Goal: Transaction & Acquisition: Purchase product/service

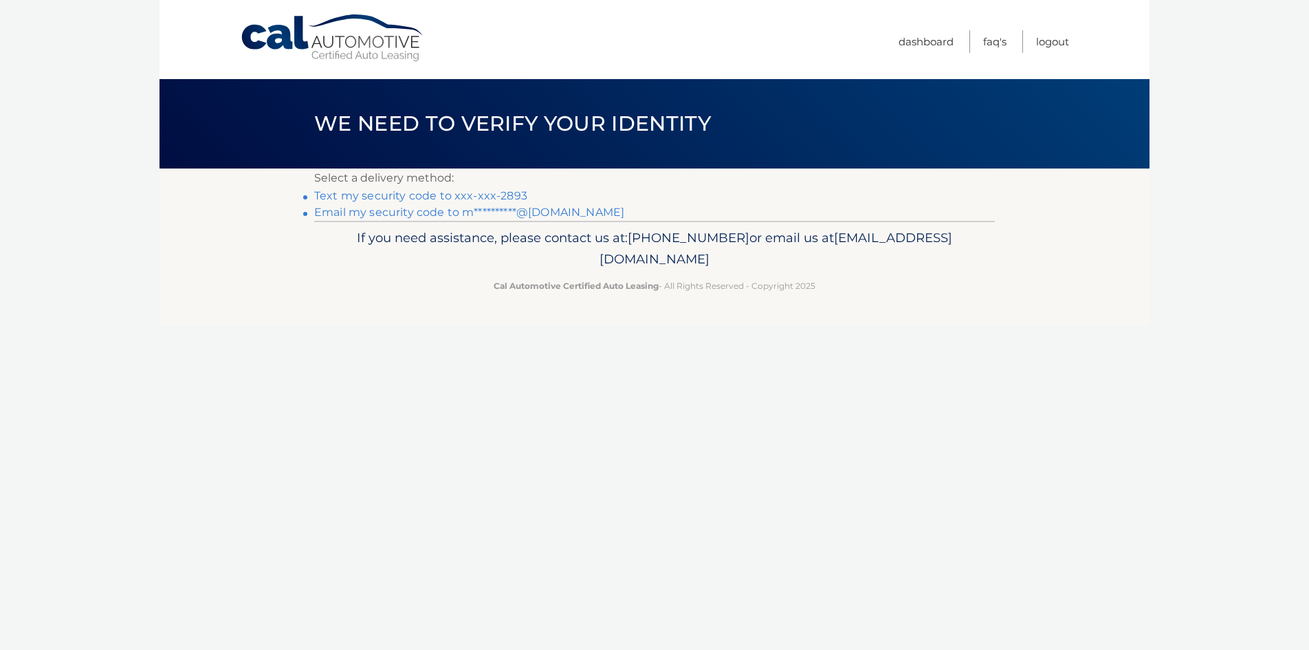
click at [505, 202] on link "Text my security code to xxx-xxx-2893" at bounding box center [420, 195] width 213 height 13
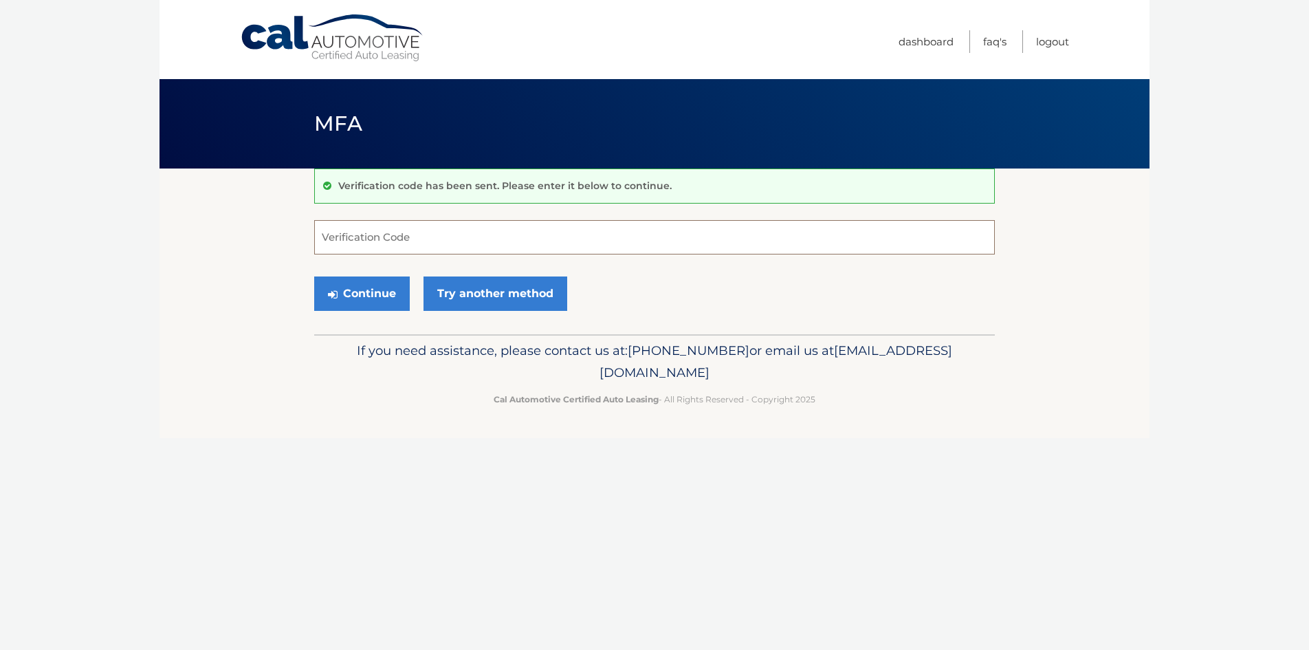
click at [455, 248] on input "Verification Code" at bounding box center [654, 237] width 681 height 34
type input "491555"
click at [400, 307] on button "Continue" at bounding box center [362, 293] width 96 height 34
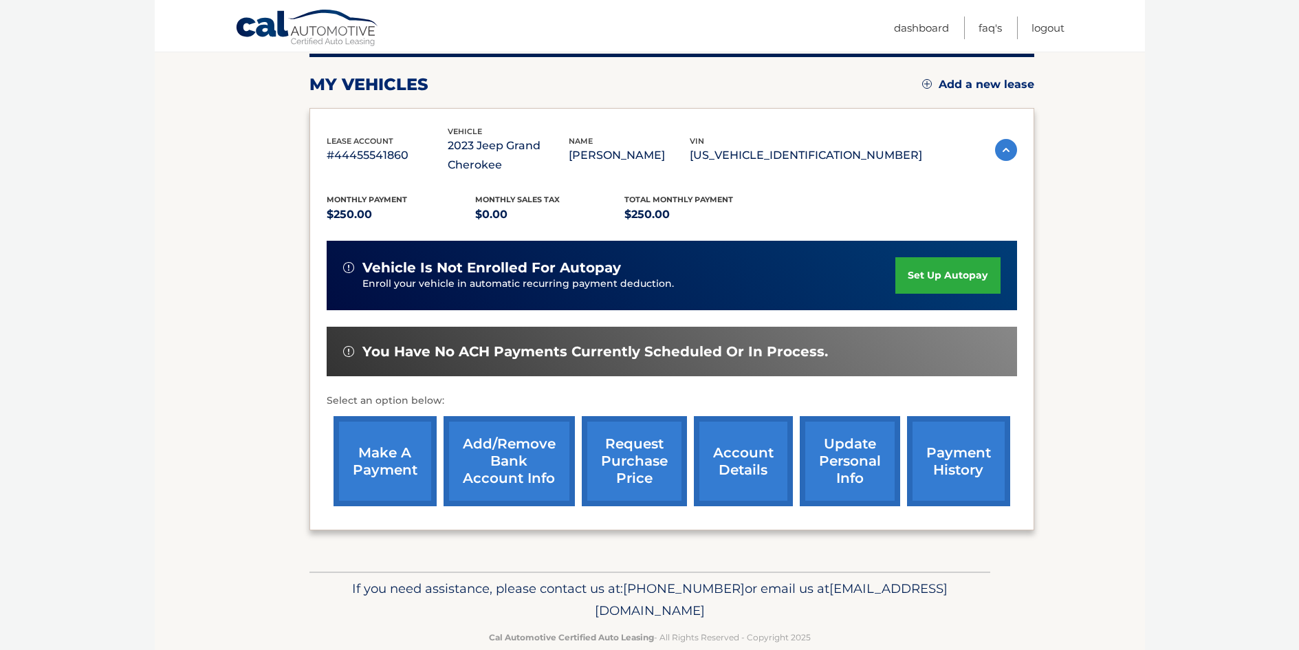
scroll to position [206, 0]
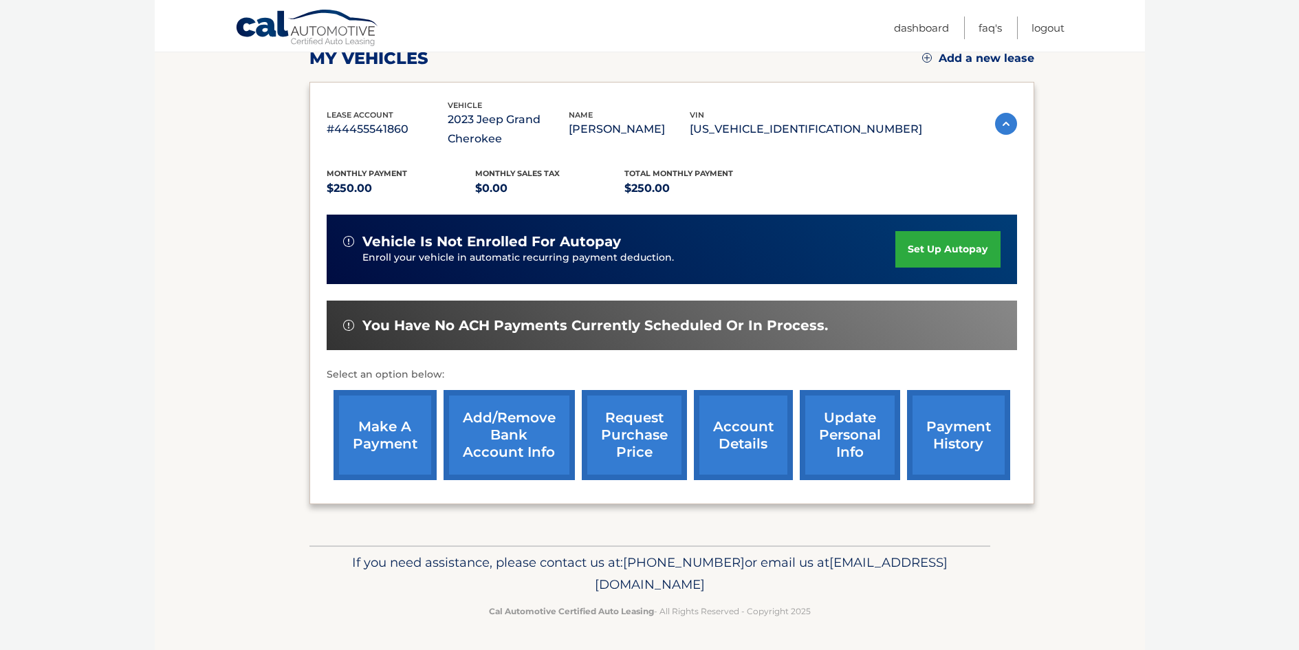
click at [365, 428] on link "make a payment" at bounding box center [385, 435] width 103 height 90
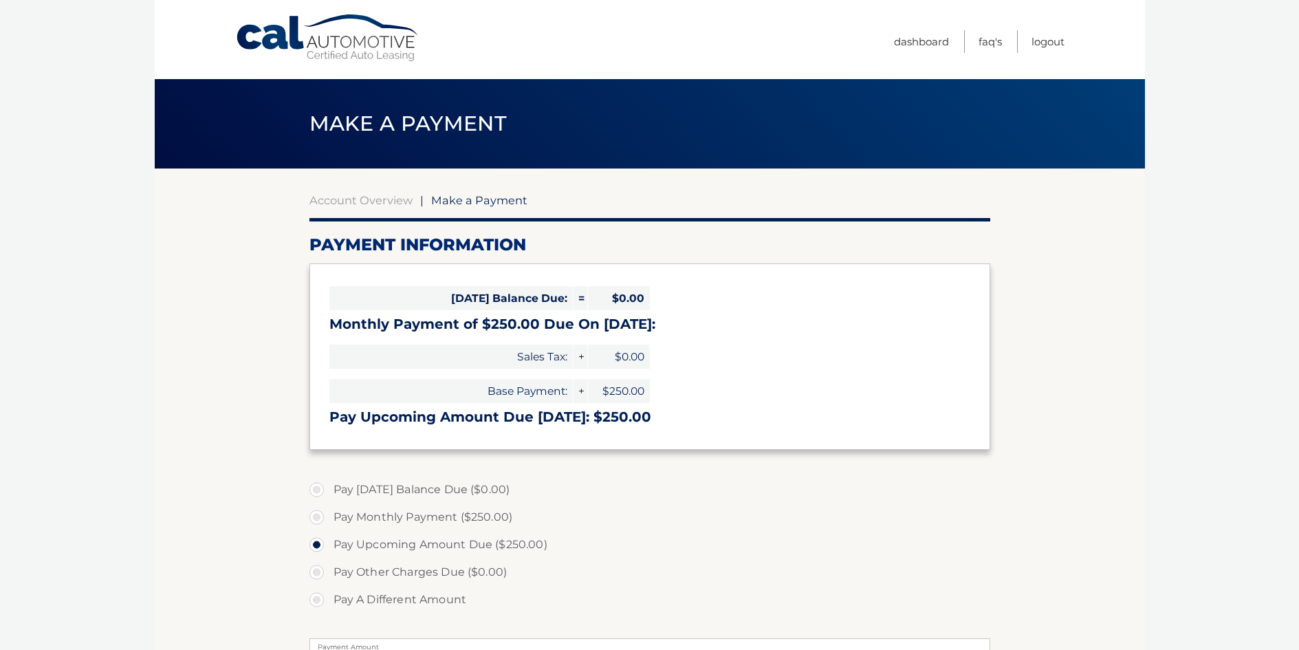
select select "YmY0YThlMjItMGE3Yy00N2JiLTk4YWQtOTc1NjY3OGUxNjBk"
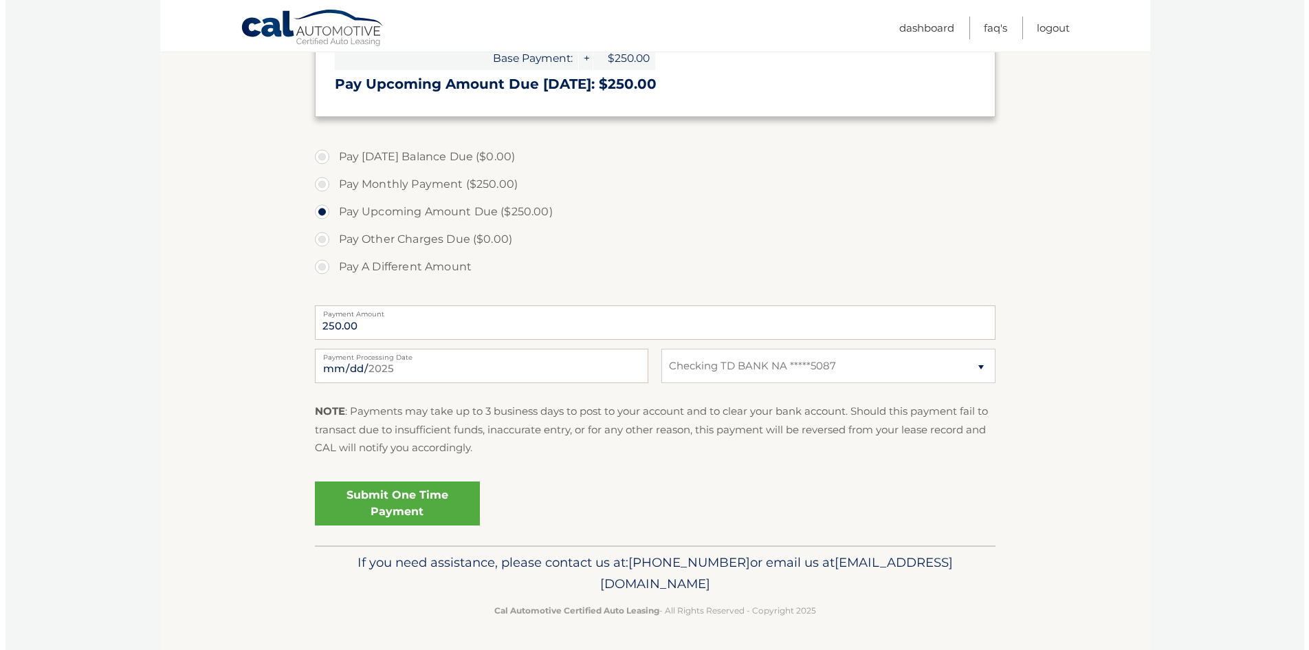
scroll to position [416, 0]
click at [452, 490] on link "Submit One Time Payment" at bounding box center [391, 503] width 165 height 44
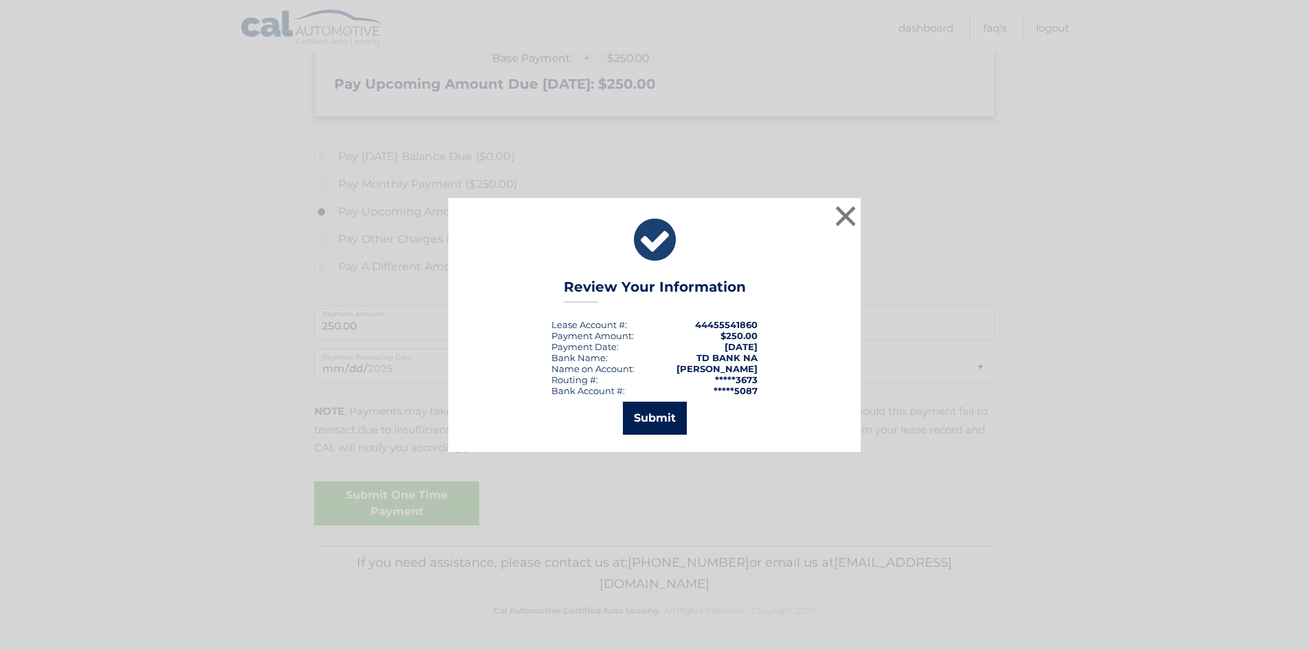
click at [640, 426] on button "Submit" at bounding box center [655, 418] width 64 height 33
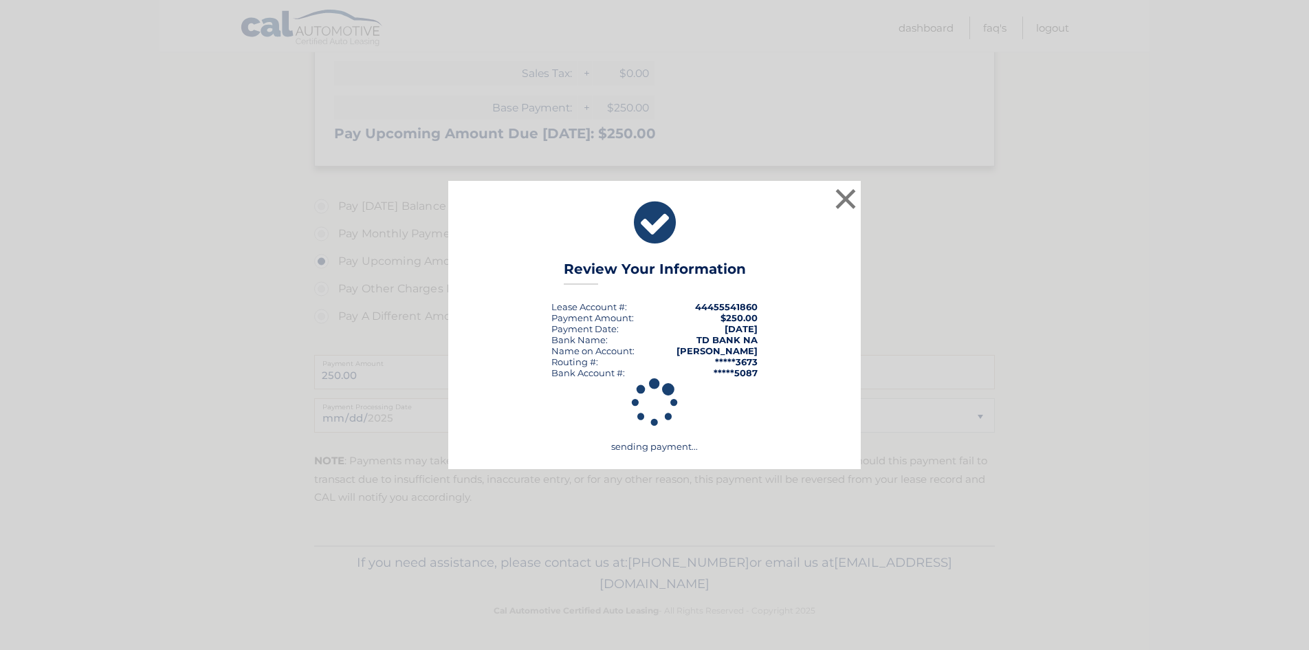
scroll to position [354, 0]
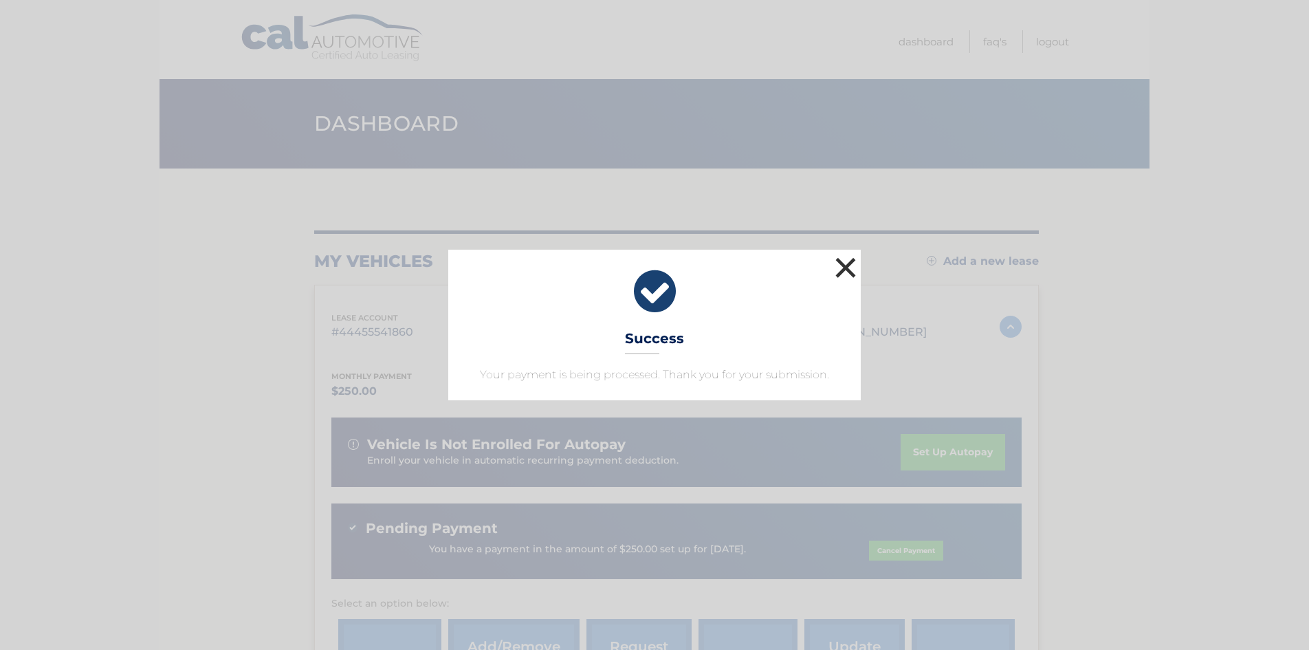
click at [846, 254] on button "×" at bounding box center [846, 268] width 28 height 28
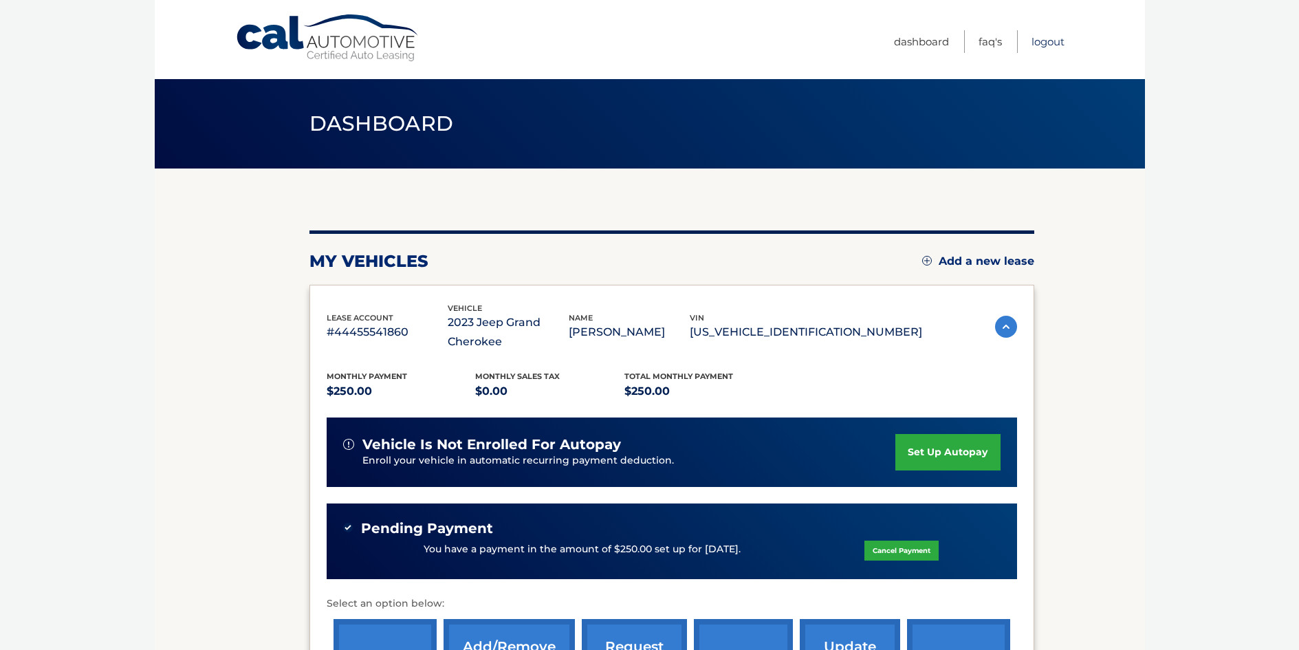
click at [1033, 41] on link "Logout" at bounding box center [1048, 41] width 33 height 23
